Goal: Navigation & Orientation: Find specific page/section

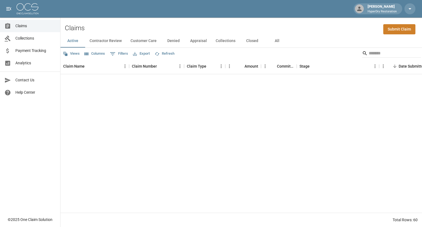
scroll to position [197, 0]
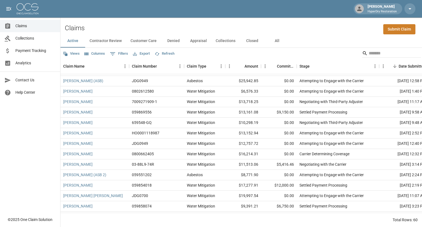
click at [280, 40] on button "All" at bounding box center [277, 40] width 25 height 13
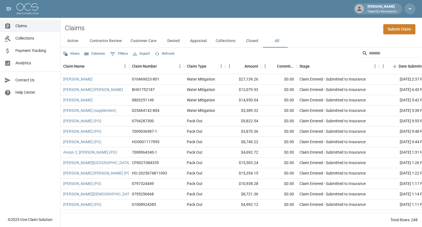
click at [27, 64] on span "Analytics" at bounding box center [35, 63] width 40 height 6
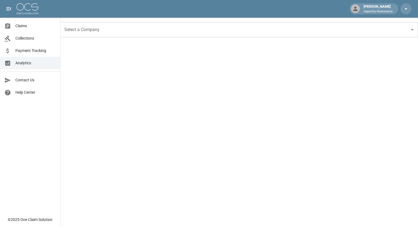
click at [36, 53] on span "Payment Tracking" at bounding box center [35, 51] width 40 height 6
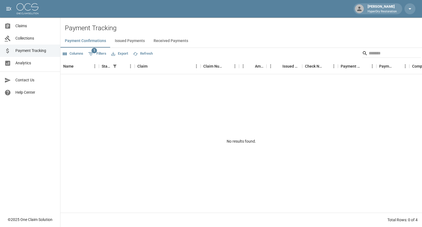
click at [32, 38] on span "Collections" at bounding box center [35, 38] width 40 height 6
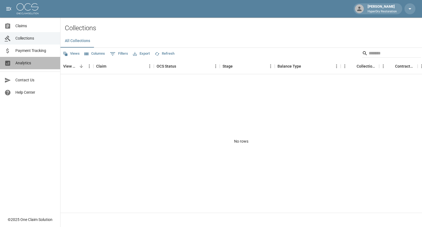
click at [34, 63] on span "Analytics" at bounding box center [35, 63] width 40 height 6
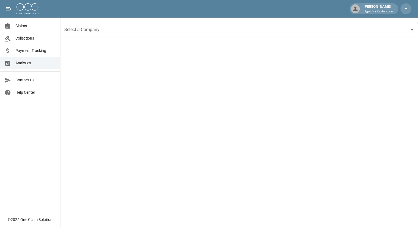
click at [30, 39] on span "Collections" at bounding box center [35, 38] width 40 height 6
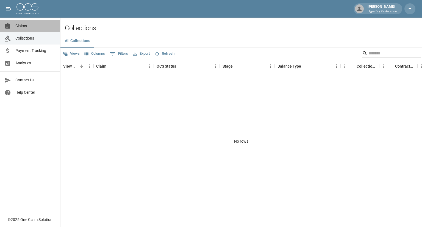
click at [33, 26] on span "Claims" at bounding box center [35, 26] width 40 height 6
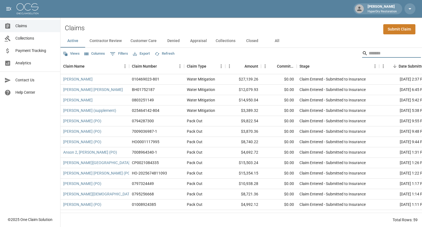
click at [376, 54] on input "Search" at bounding box center [391, 53] width 44 height 9
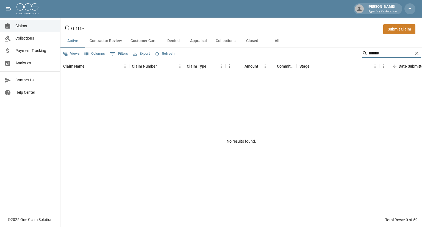
type input "******"
click at [269, 36] on button "All" at bounding box center [277, 40] width 25 height 13
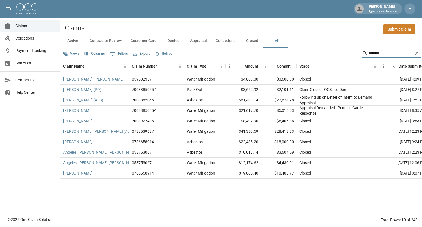
click at [376, 54] on input "******" at bounding box center [391, 53] width 44 height 9
click at [93, 163] on link "Angeles, [PERSON_NAME] [PERSON_NAME]" at bounding box center [100, 162] width 75 height 5
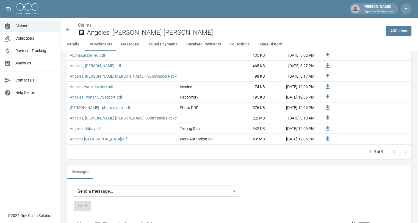
scroll to position [362, 0]
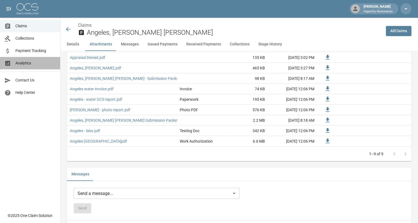
click at [29, 65] on span "Analytics" at bounding box center [35, 63] width 40 height 6
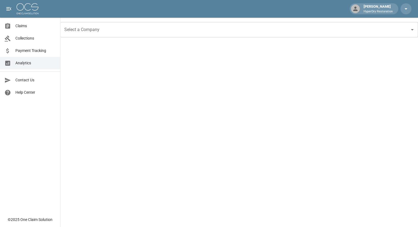
click at [36, 39] on span "Collections" at bounding box center [35, 38] width 40 height 6
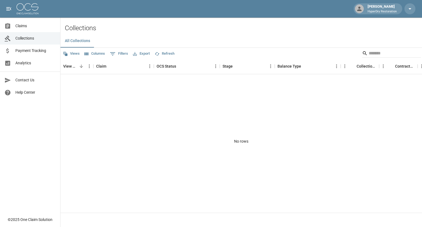
click at [35, 26] on span "Claims" at bounding box center [35, 26] width 40 height 6
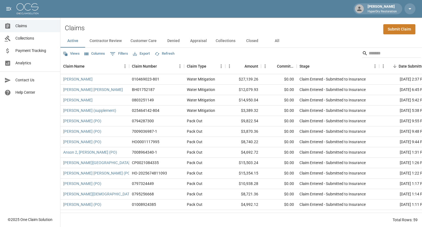
click at [41, 53] on span "Payment Tracking" at bounding box center [35, 51] width 40 height 6
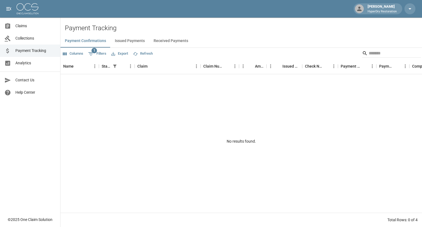
click at [41, 62] on span "Analytics" at bounding box center [35, 63] width 40 height 6
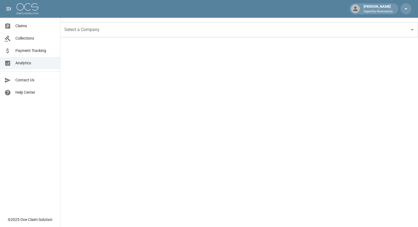
click at [23, 39] on span "Collections" at bounding box center [35, 38] width 40 height 6
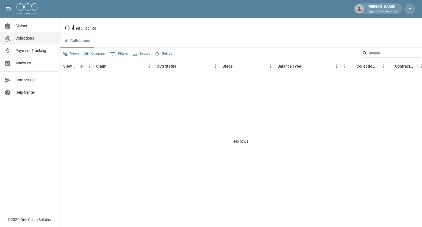
click at [38, 24] on span "Claims" at bounding box center [35, 26] width 40 height 6
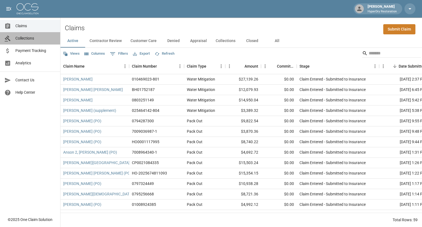
click at [30, 39] on span "Collections" at bounding box center [35, 38] width 40 height 6
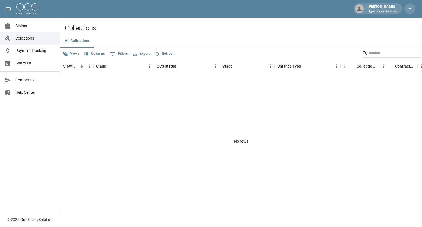
click at [36, 48] on span "Payment Tracking" at bounding box center [35, 51] width 40 height 6
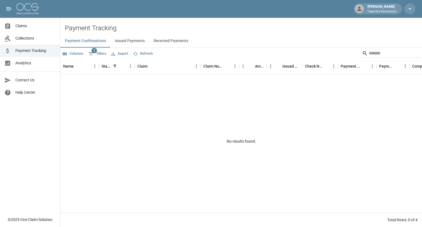
click at [171, 44] on button "Received Payments" at bounding box center [170, 40] width 43 height 13
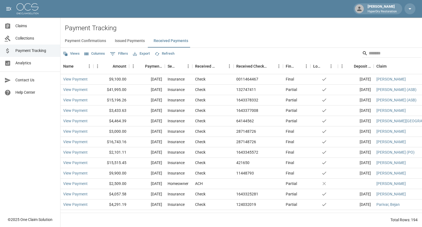
click at [29, 63] on span "Analytics" at bounding box center [35, 63] width 40 height 6
